Goal: Task Accomplishment & Management: Complete application form

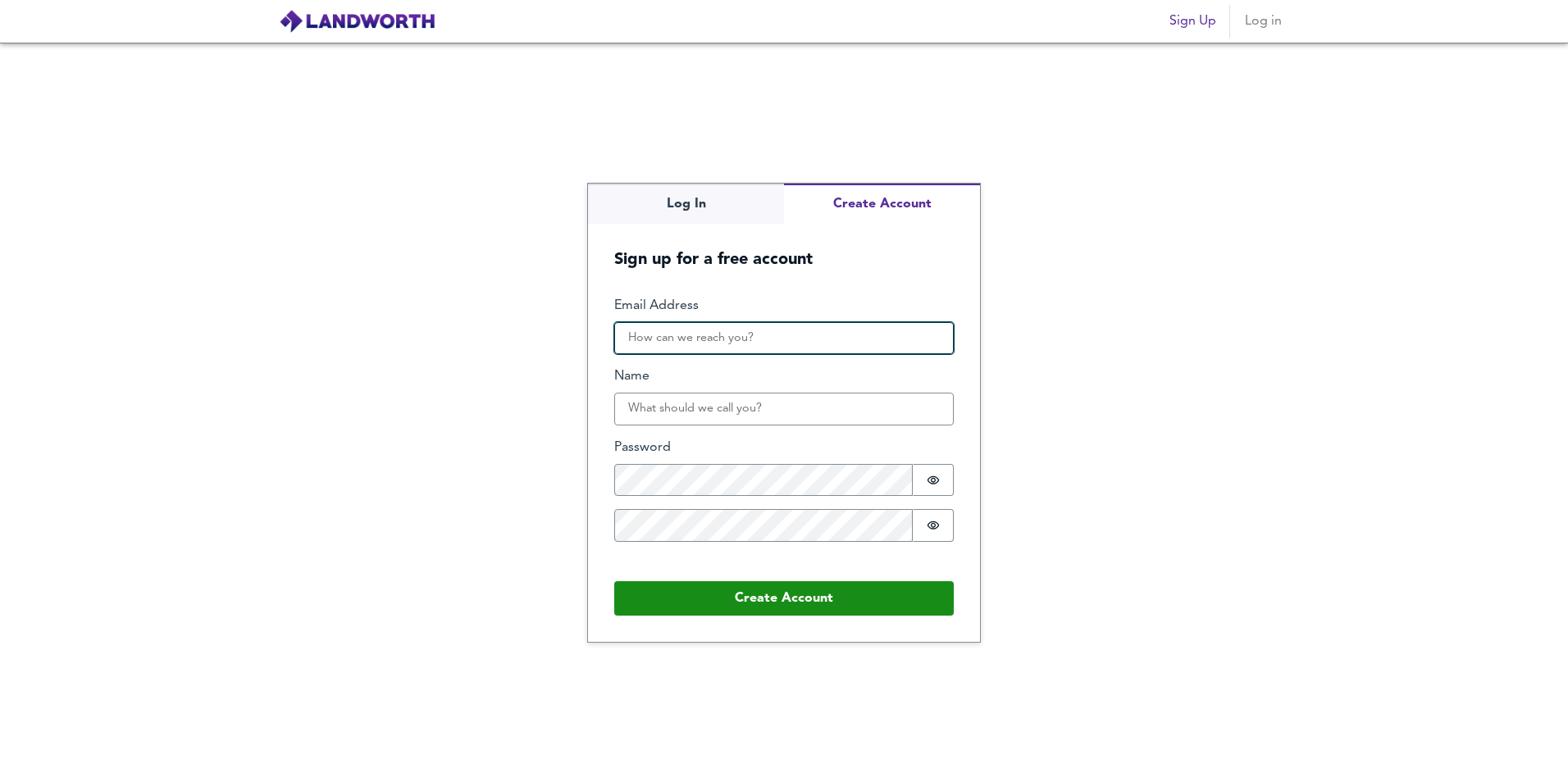
click at [731, 339] on input "Email Address" at bounding box center [784, 339] width 339 height 33
type input "[PERSON_NAME][EMAIL_ADDRESS][DOMAIN_NAME]"
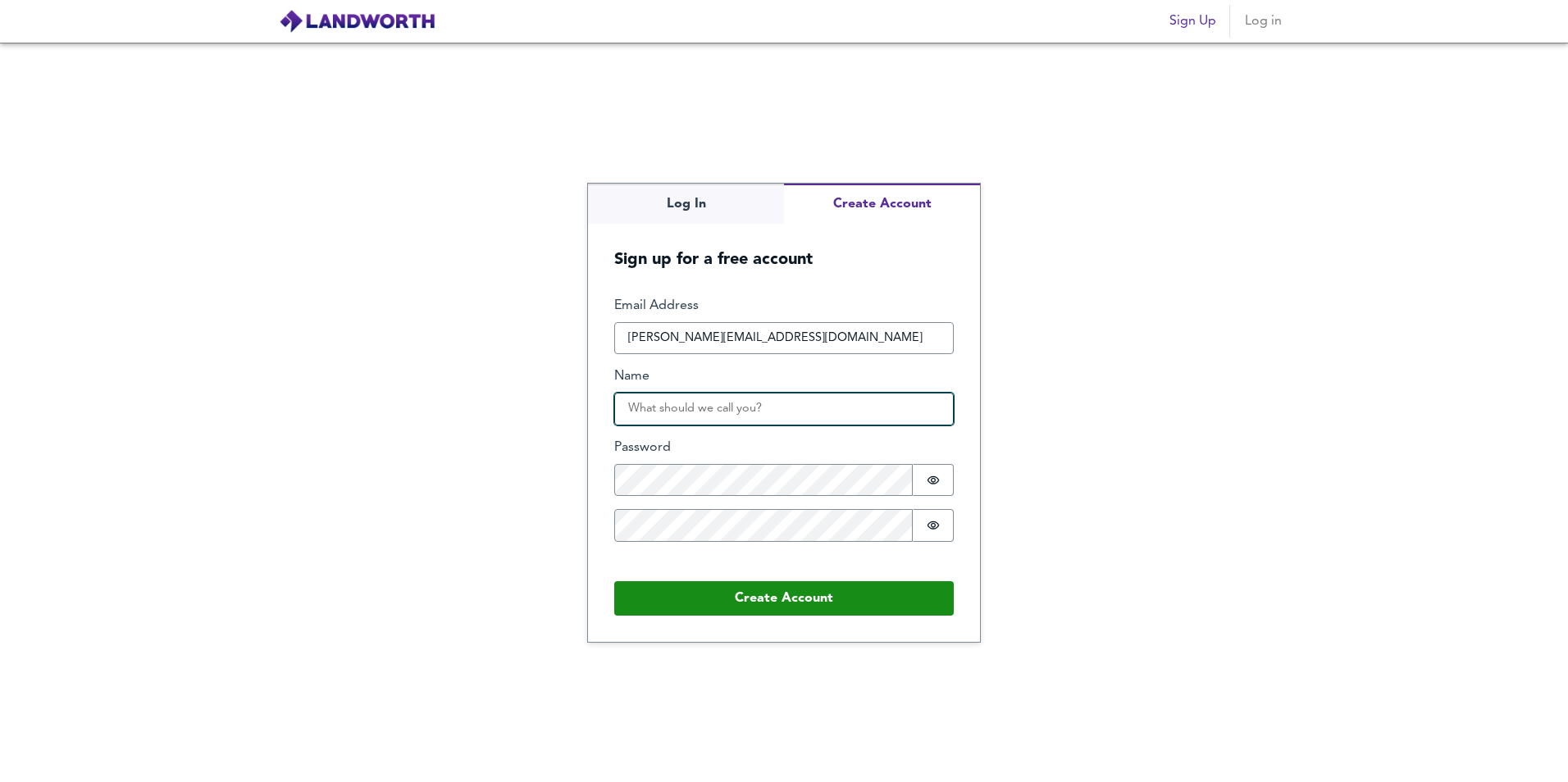
click at [677, 420] on input "Name" at bounding box center [784, 409] width 339 height 33
type input "Nathalie"
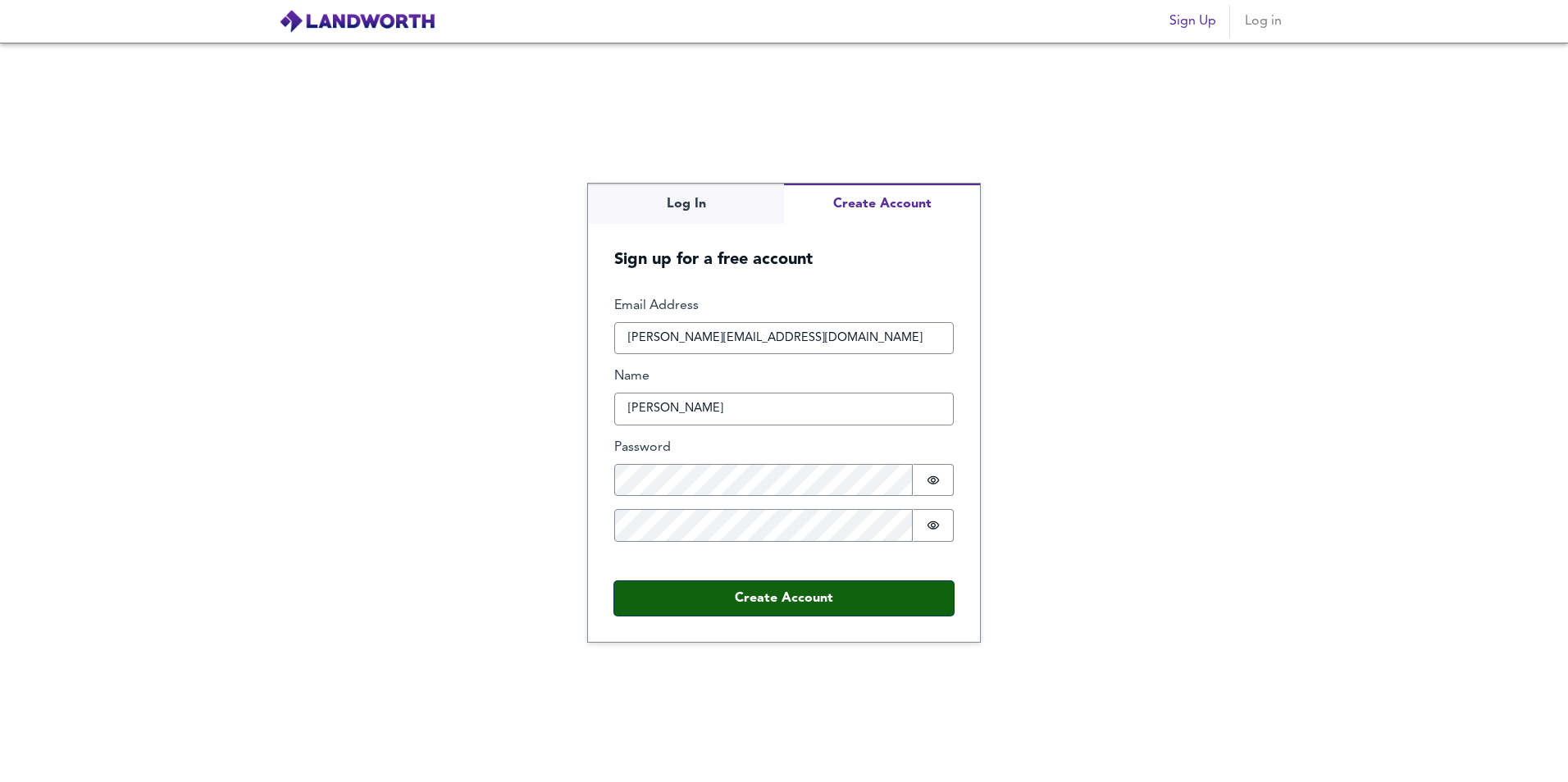
click at [786, 592] on button "Create Account" at bounding box center [784, 599] width 339 height 35
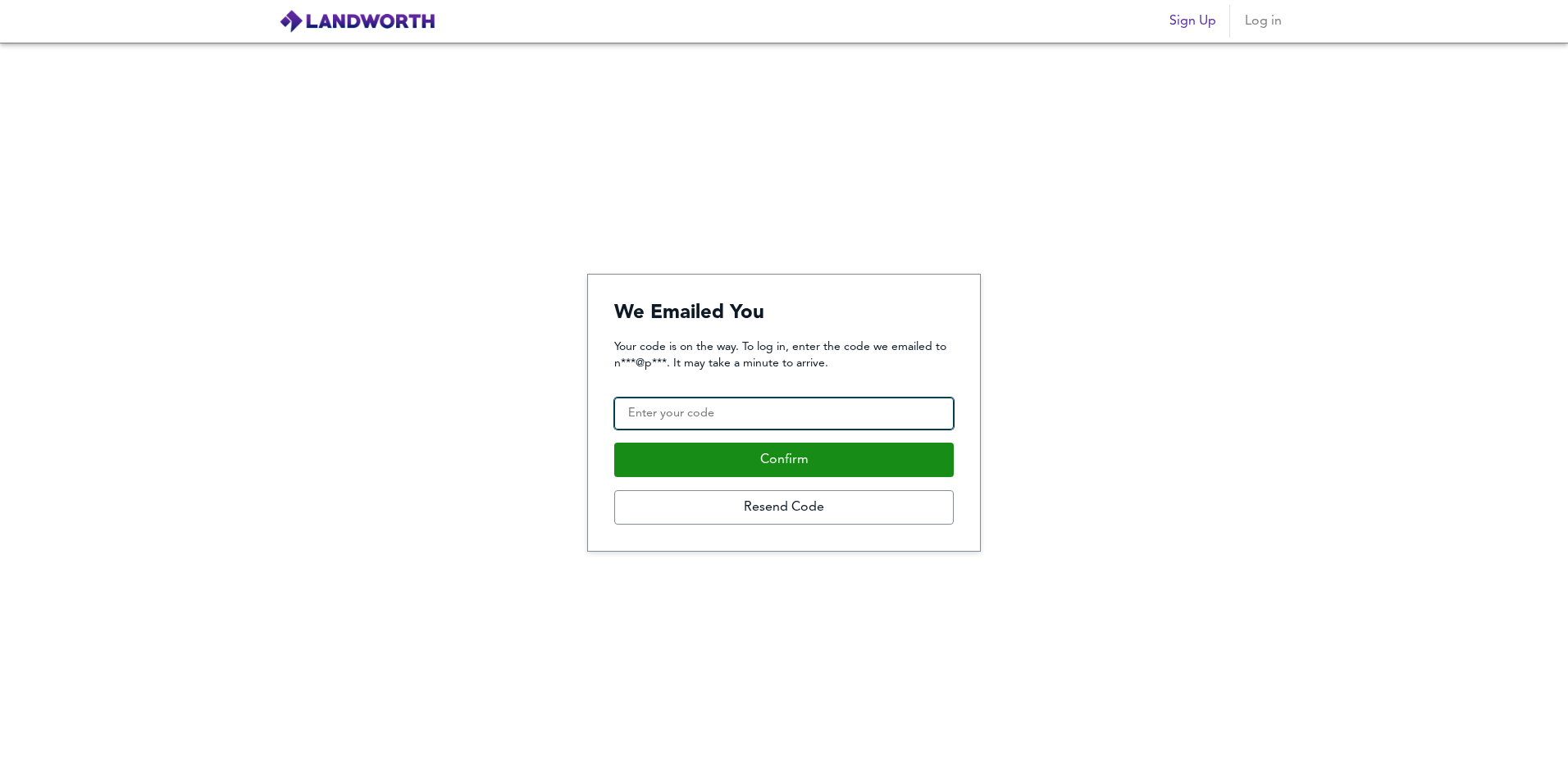
click at [825, 417] on input "Confirmation Code" at bounding box center [784, 414] width 339 height 33
click at [672, 401] on input "Confirmation Code" at bounding box center [784, 414] width 339 height 33
paste input "790682"
type input "790682"
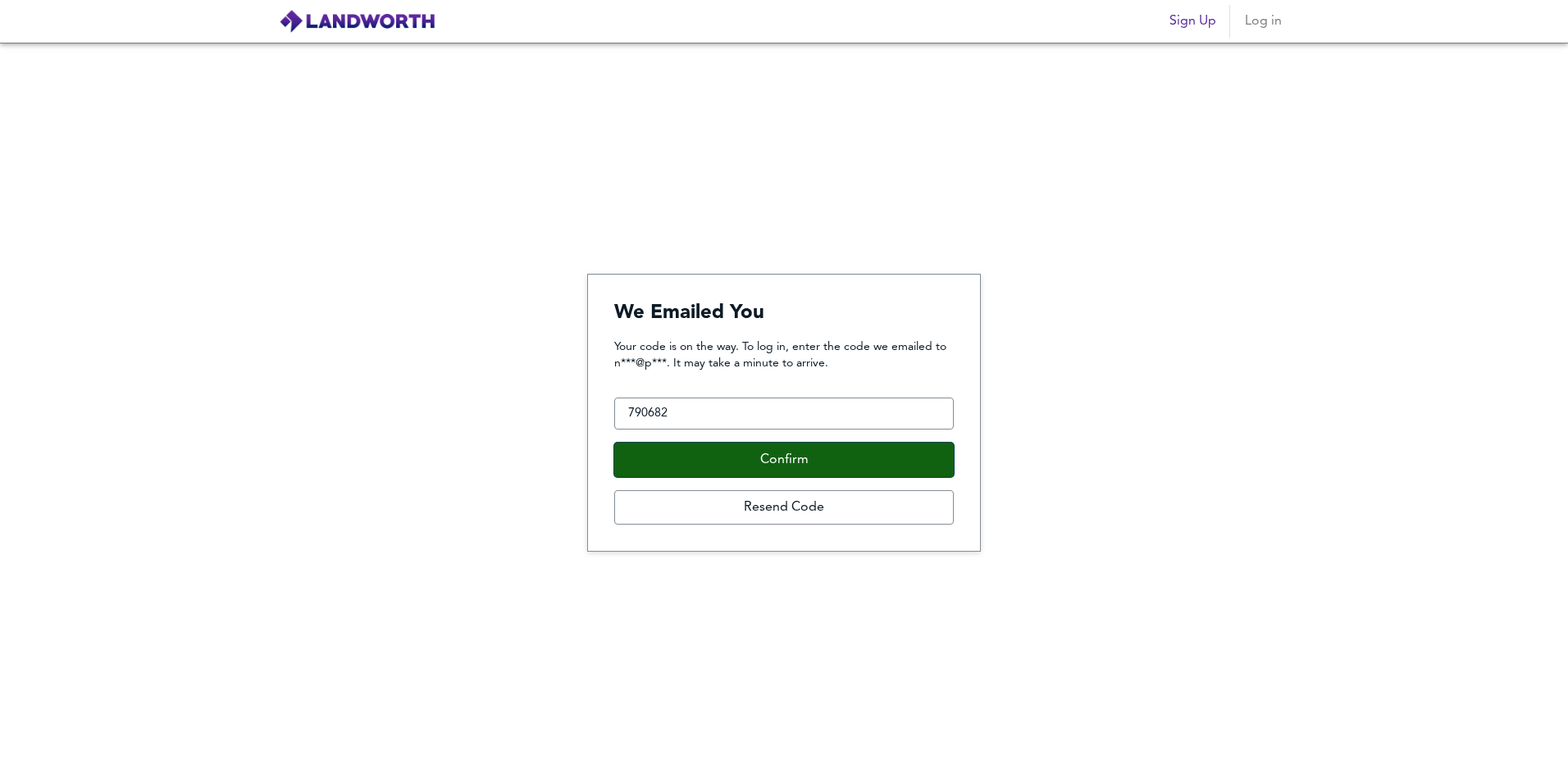
click at [781, 468] on button "Confirm" at bounding box center [784, 460] width 339 height 35
